Goal: Information Seeking & Learning: Learn about a topic

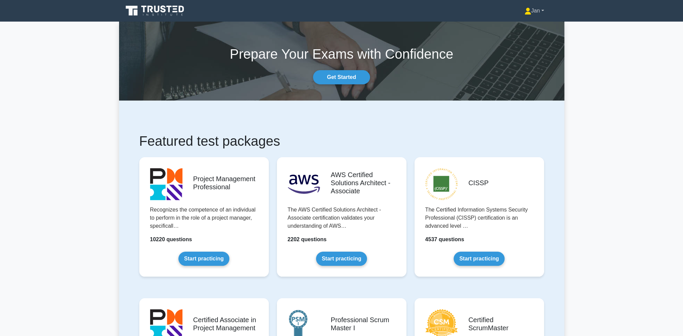
click at [535, 10] on link "Jan" at bounding box center [534, 10] width 52 height 13
click at [528, 28] on link "Profile" at bounding box center [534, 26] width 53 height 11
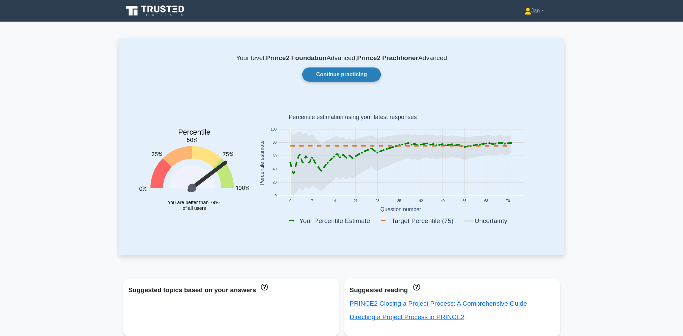
click at [354, 74] on link "Continue practicing" at bounding box center [341, 74] width 78 height 14
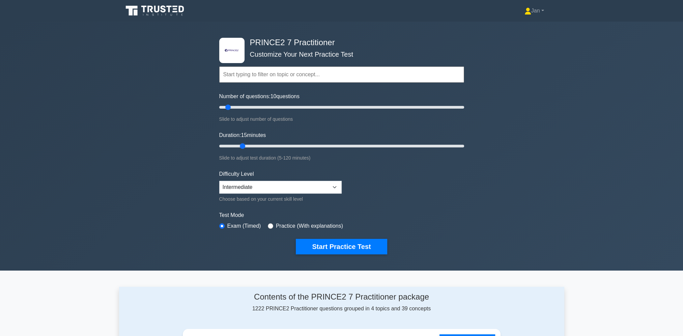
drag, startPoint x: 232, startPoint y: 145, endPoint x: 243, endPoint y: 145, distance: 11.5
type input "15"
click at [243, 145] on input "Duration: 15 minutes" at bounding box center [341, 146] width 245 height 8
click at [261, 185] on select "Beginner Intermediate Expert" at bounding box center [280, 187] width 122 height 13
select select "expert"
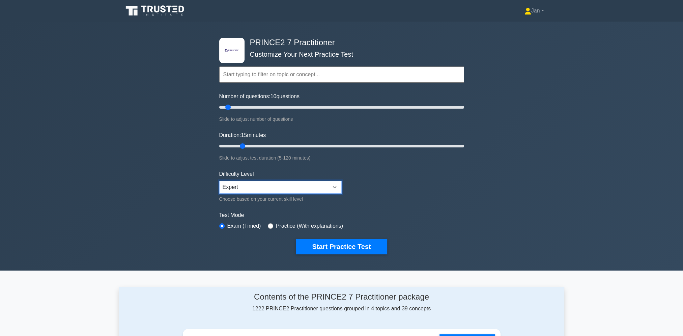
click at [219, 181] on select "Beginner Intermediate Expert" at bounding box center [280, 187] width 122 height 13
click at [355, 247] on button "Start Practice Test" at bounding box center [341, 247] width 91 height 16
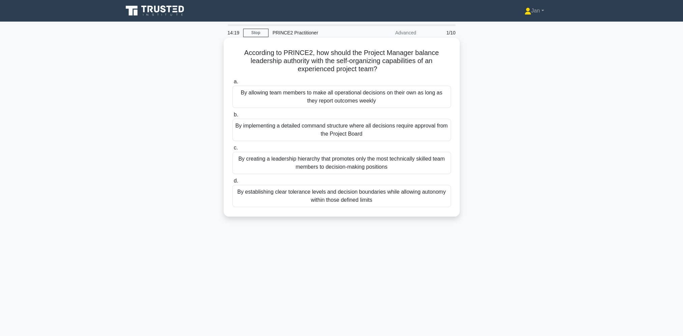
click at [355, 197] on div "By establishing clear tolerance levels and decision boundaries while allowing a…" at bounding box center [341, 196] width 219 height 22
click at [232, 183] on input "d. By establishing clear tolerance levels and decision boundaries while allowin…" at bounding box center [232, 181] width 0 height 4
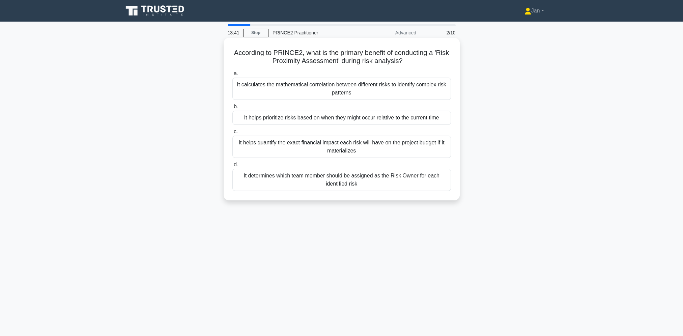
click at [381, 119] on div "It helps prioritize risks based on when they might occur relative to the curren…" at bounding box center [341, 118] width 219 height 14
click at [232, 109] on input "b. It helps prioritize risks based on when they might occur relative to the cur…" at bounding box center [232, 107] width 0 height 4
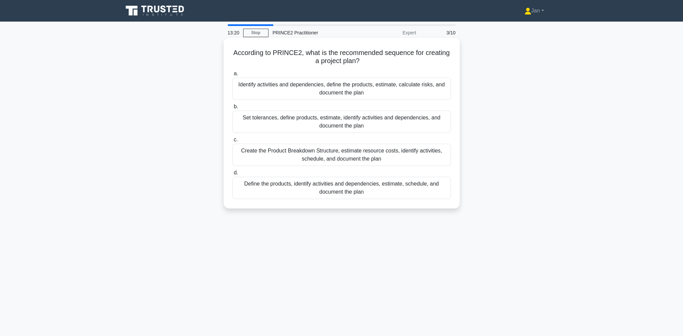
click at [358, 190] on div "Define the products, identify activities and dependencies, estimate, schedule, …" at bounding box center [341, 188] width 219 height 22
click at [232, 175] on input "d. Define the products, identify activities and dependencies, estimate, schedul…" at bounding box center [232, 173] width 0 height 4
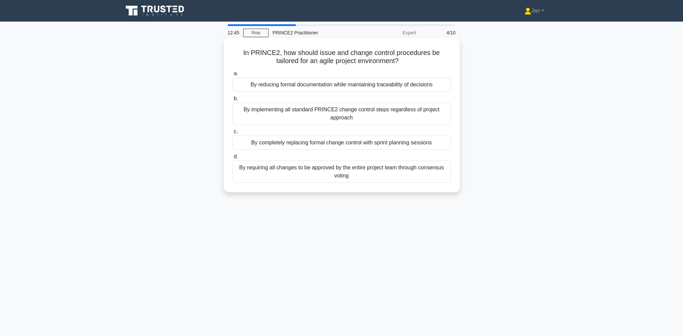
click at [383, 88] on div "By reducing formal documentation while maintaining traceability of decisions" at bounding box center [341, 85] width 219 height 14
click at [232, 76] on input "a. By reducing formal documentation while maintaining traceability of decisions" at bounding box center [232, 73] width 0 height 4
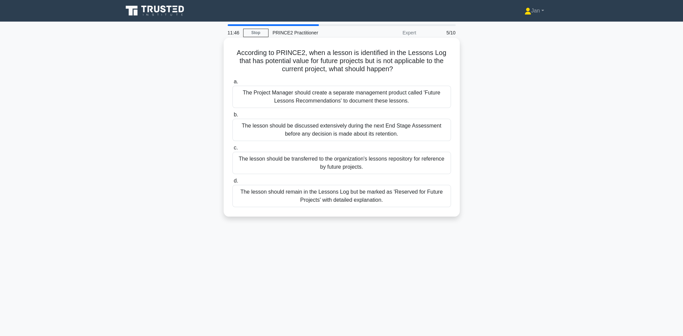
click at [384, 194] on div "The lesson should remain in the Lessons Log but be marked as 'Reserved for Futu…" at bounding box center [341, 196] width 219 height 22
click at [232, 183] on input "d. The lesson should remain in the Lessons Log but be marked as 'Reserved for F…" at bounding box center [232, 181] width 0 height 4
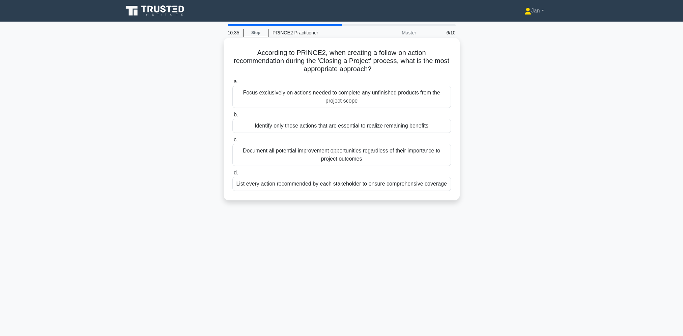
click at [359, 124] on div "Identify only those actions that are essential to realize remaining benefits" at bounding box center [341, 126] width 219 height 14
click at [232, 117] on input "b. Identify only those actions that are essential to realize remaining benefits" at bounding box center [232, 115] width 0 height 4
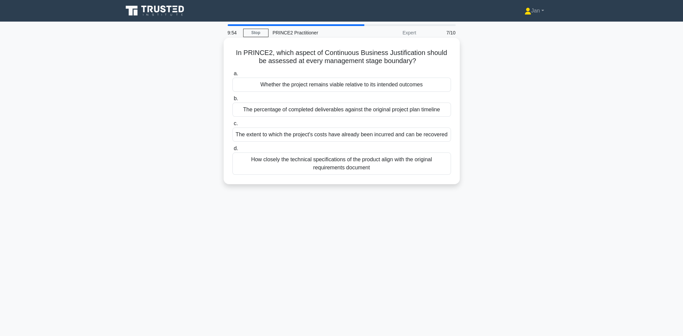
click at [426, 85] on div "Whether the project remains viable relative to its intended outcomes" at bounding box center [341, 85] width 219 height 14
click at [232, 76] on input "a. Whether the project remains viable relative to its intended outcomes" at bounding box center [232, 73] width 0 height 4
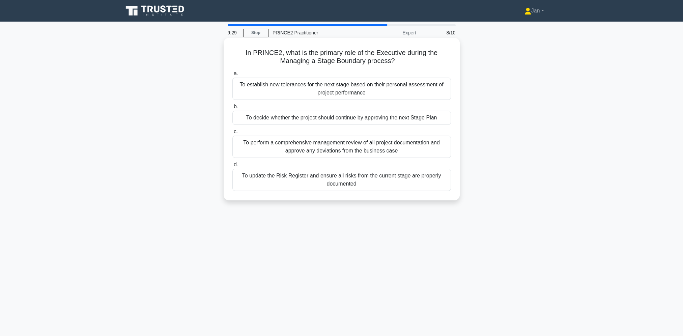
click at [424, 118] on div "To decide whether the project should continue by approving the next Stage Plan" at bounding box center [341, 118] width 219 height 14
click at [232, 109] on input "b. To decide whether the project should continue by approving the next Stage Pl…" at bounding box center [232, 107] width 0 height 4
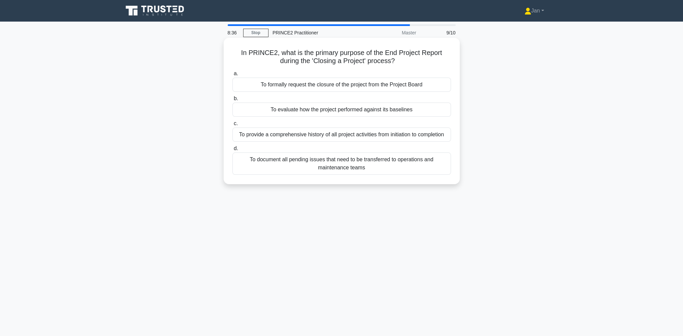
click at [401, 112] on div "To evaluate how the project performed against its baselines" at bounding box center [341, 110] width 219 height 14
click at [232, 101] on input "b. To evaluate how the project performed against its baselines" at bounding box center [232, 98] width 0 height 4
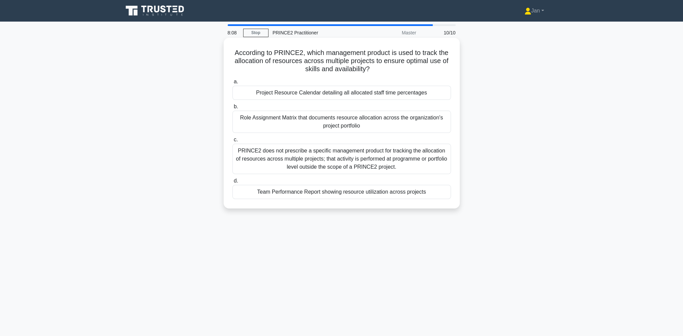
click at [377, 124] on div "Role Assignment Matrix that documents resource allocation across the organizati…" at bounding box center [341, 122] width 219 height 22
click at [232, 109] on input "b. Role Assignment Matrix that documents resource allocation across the organiz…" at bounding box center [232, 107] width 0 height 4
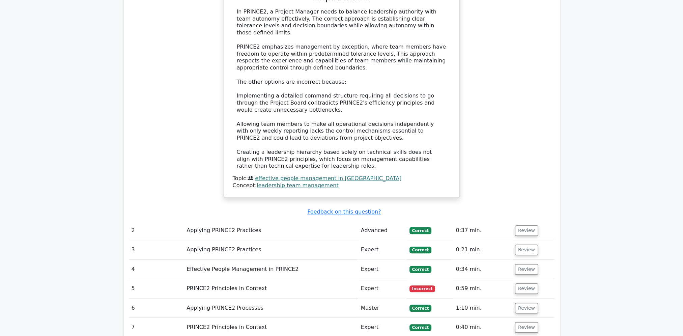
scroll to position [708, 0]
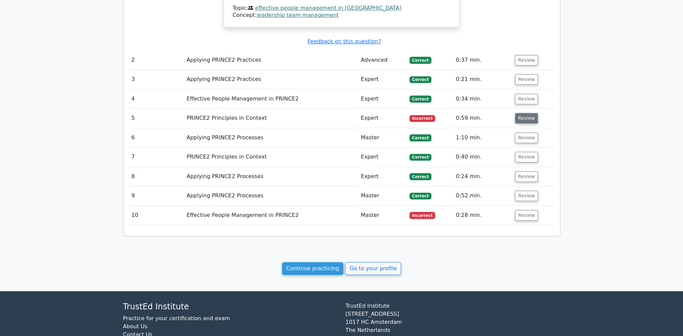
click at [527, 113] on button "Review" at bounding box center [526, 118] width 23 height 10
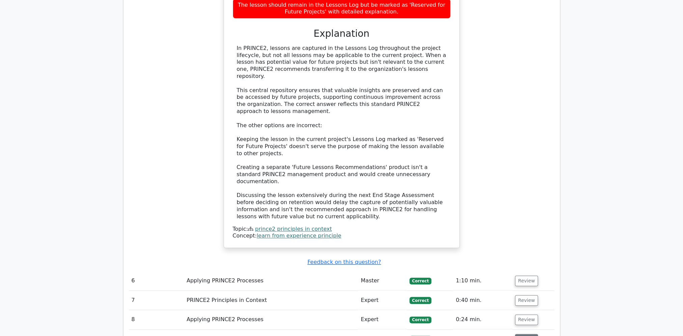
scroll to position [1045, 0]
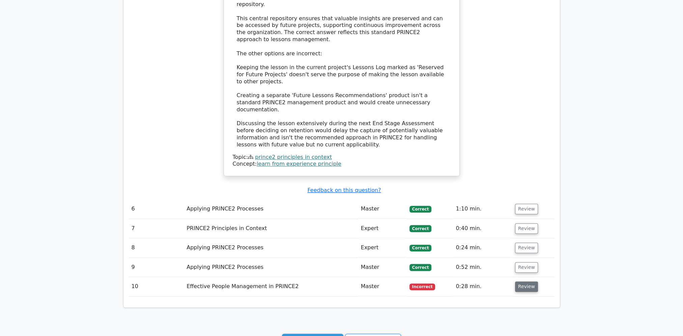
click at [523, 281] on button "Review" at bounding box center [526, 286] width 23 height 10
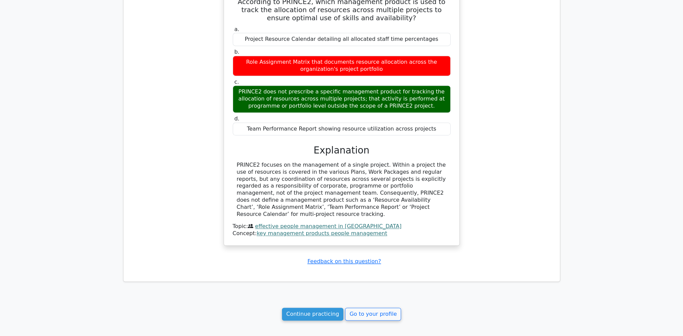
scroll to position [1383, 0]
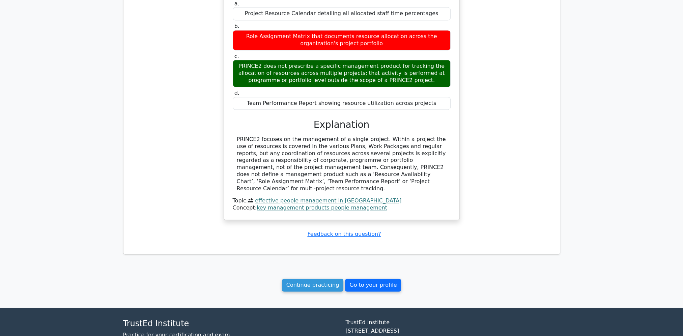
click at [363, 279] on link "Go to your profile" at bounding box center [373, 285] width 56 height 13
